Goal: Information Seeking & Learning: Understand process/instructions

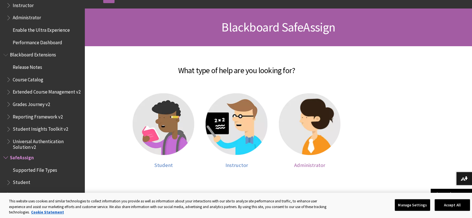
scroll to position [88, 0]
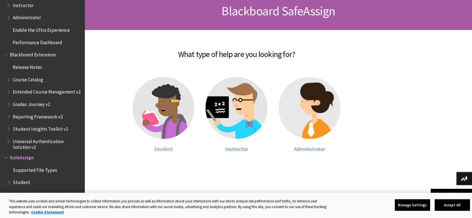
click at [161, 123] on img at bounding box center [164, 108] width 62 height 62
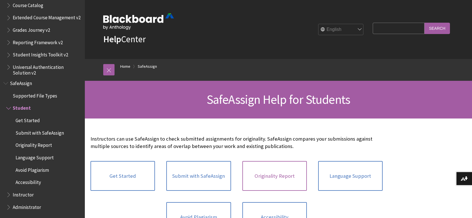
click at [285, 170] on link "Originality Report" at bounding box center [275, 176] width 65 height 30
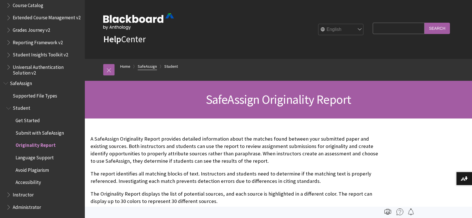
click at [149, 66] on link "SafeAssign" at bounding box center [147, 66] width 19 height 7
